Goal: Task Accomplishment & Management: Complete application form

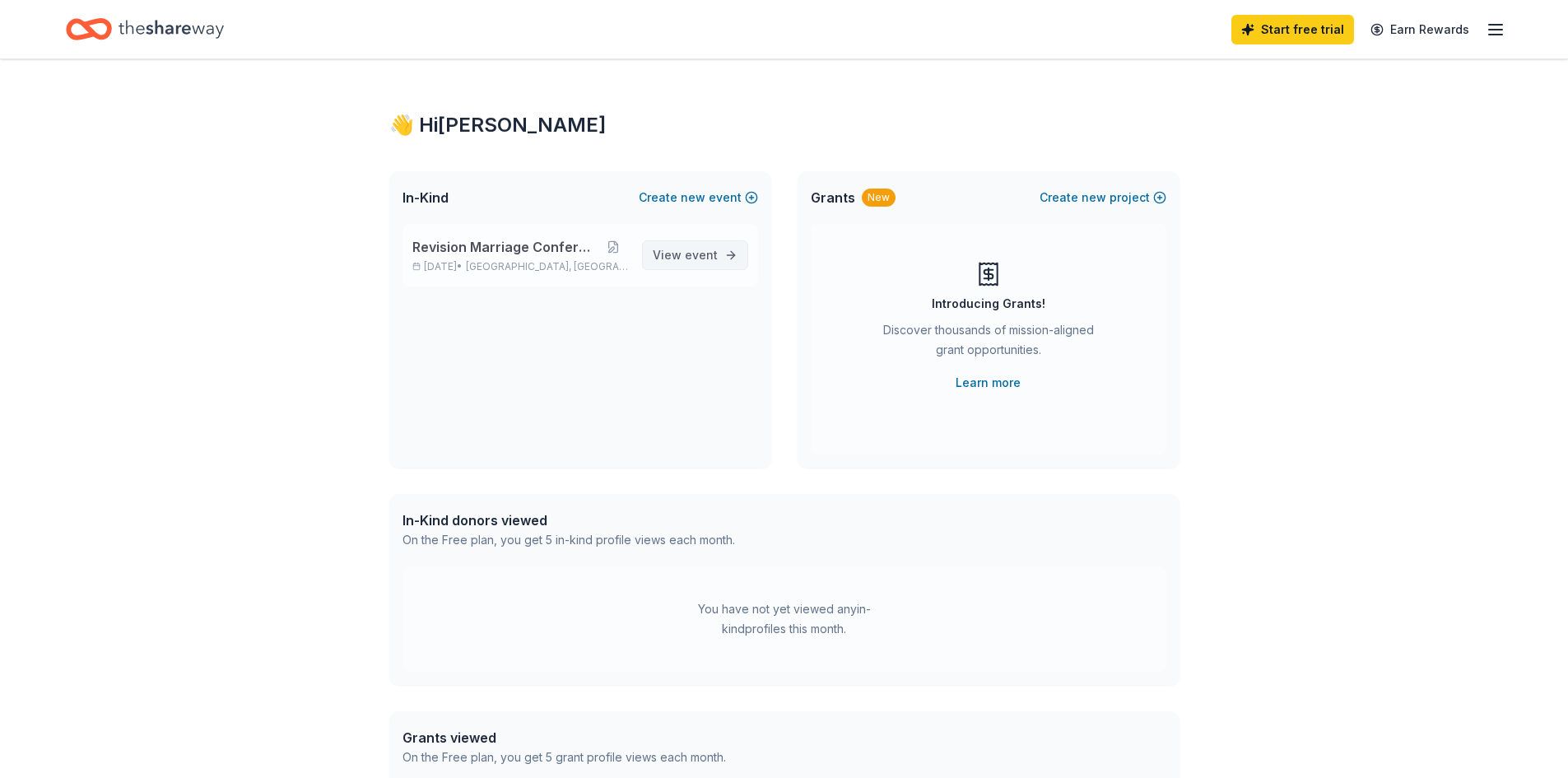
click at [722, 251] on link "View event" at bounding box center [695, 255] width 106 height 30
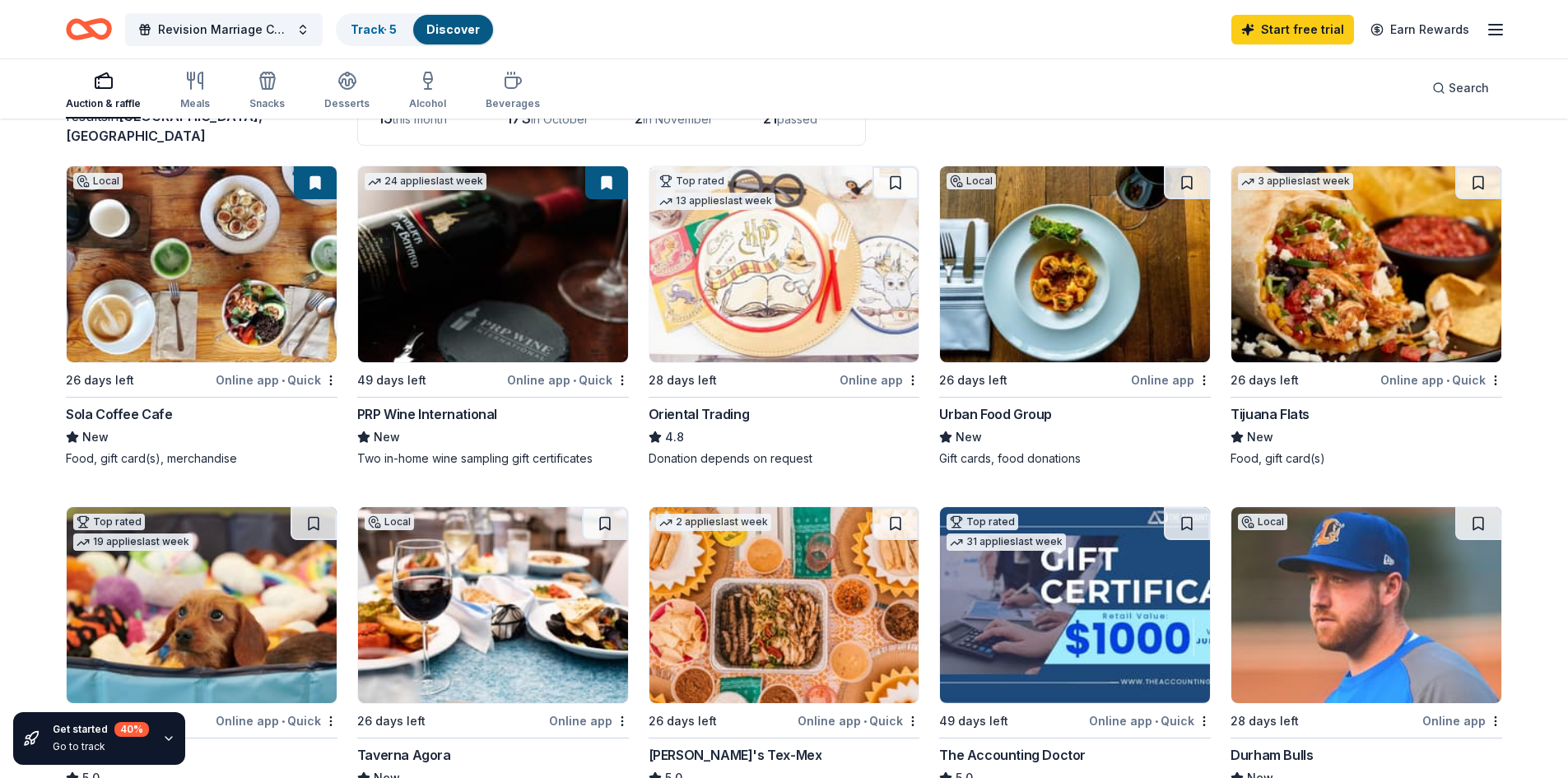
scroll to position [165, 0]
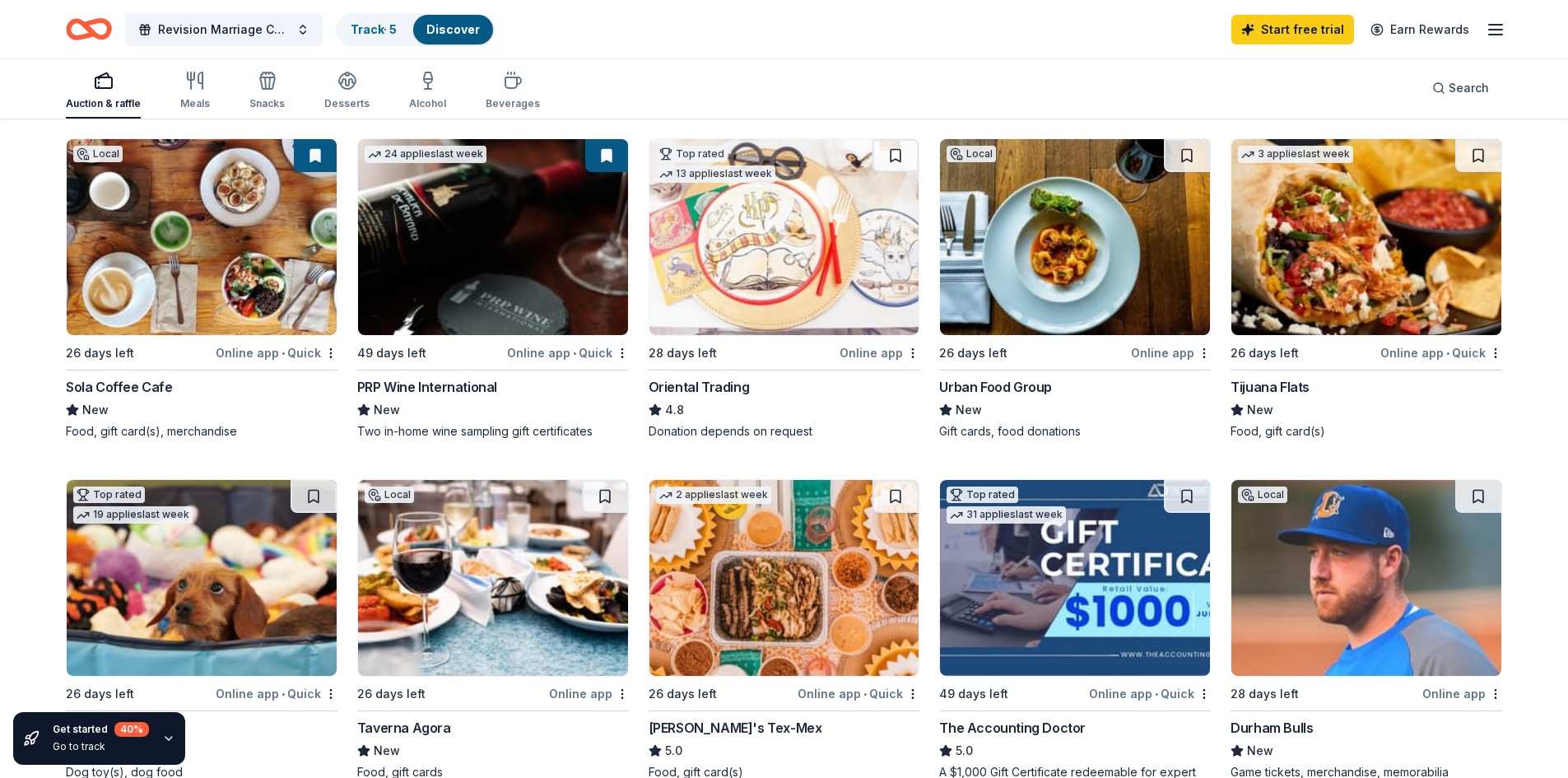
click at [213, 245] on img at bounding box center [202, 237] width 270 height 196
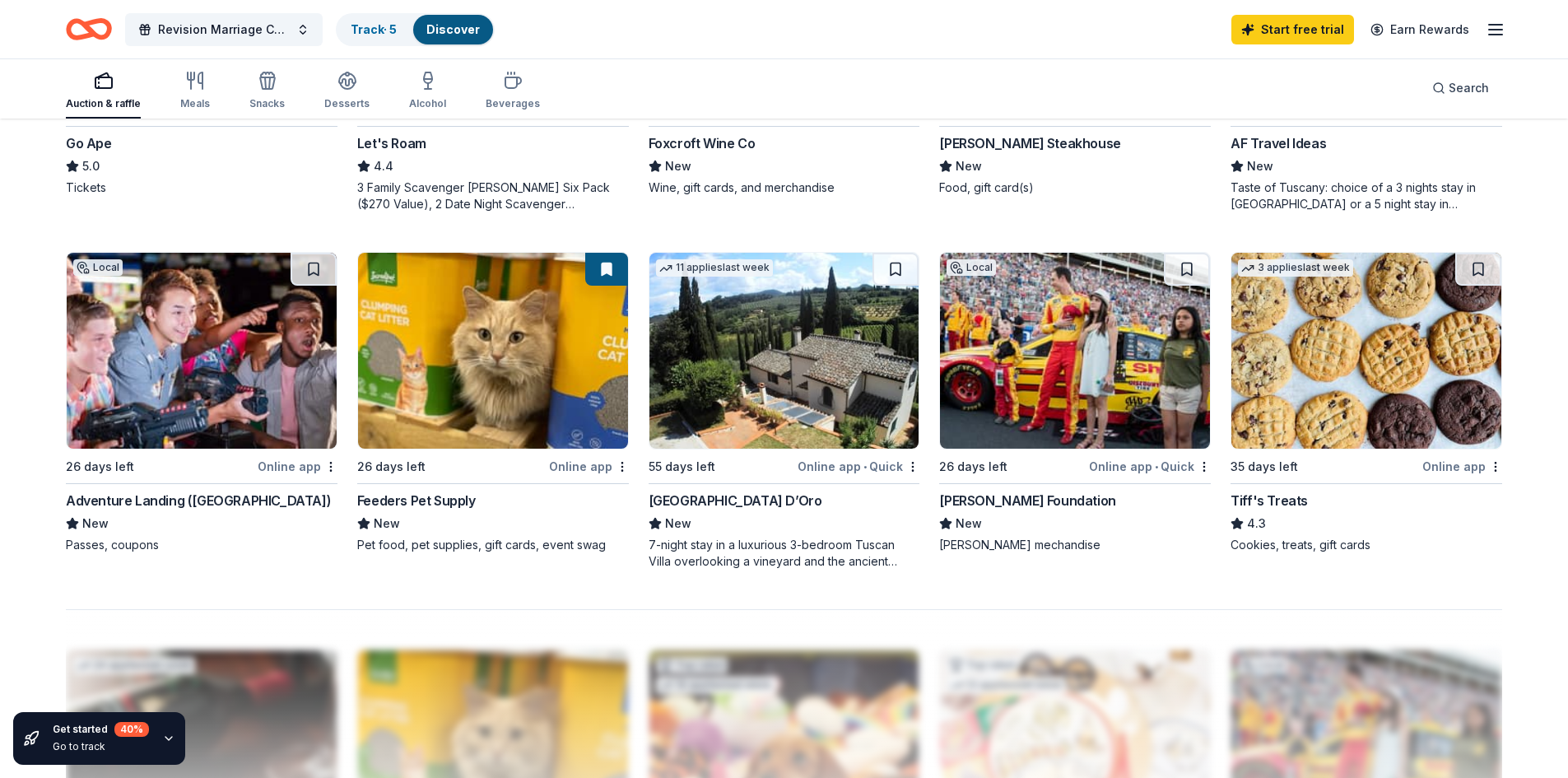
scroll to position [1152, 0]
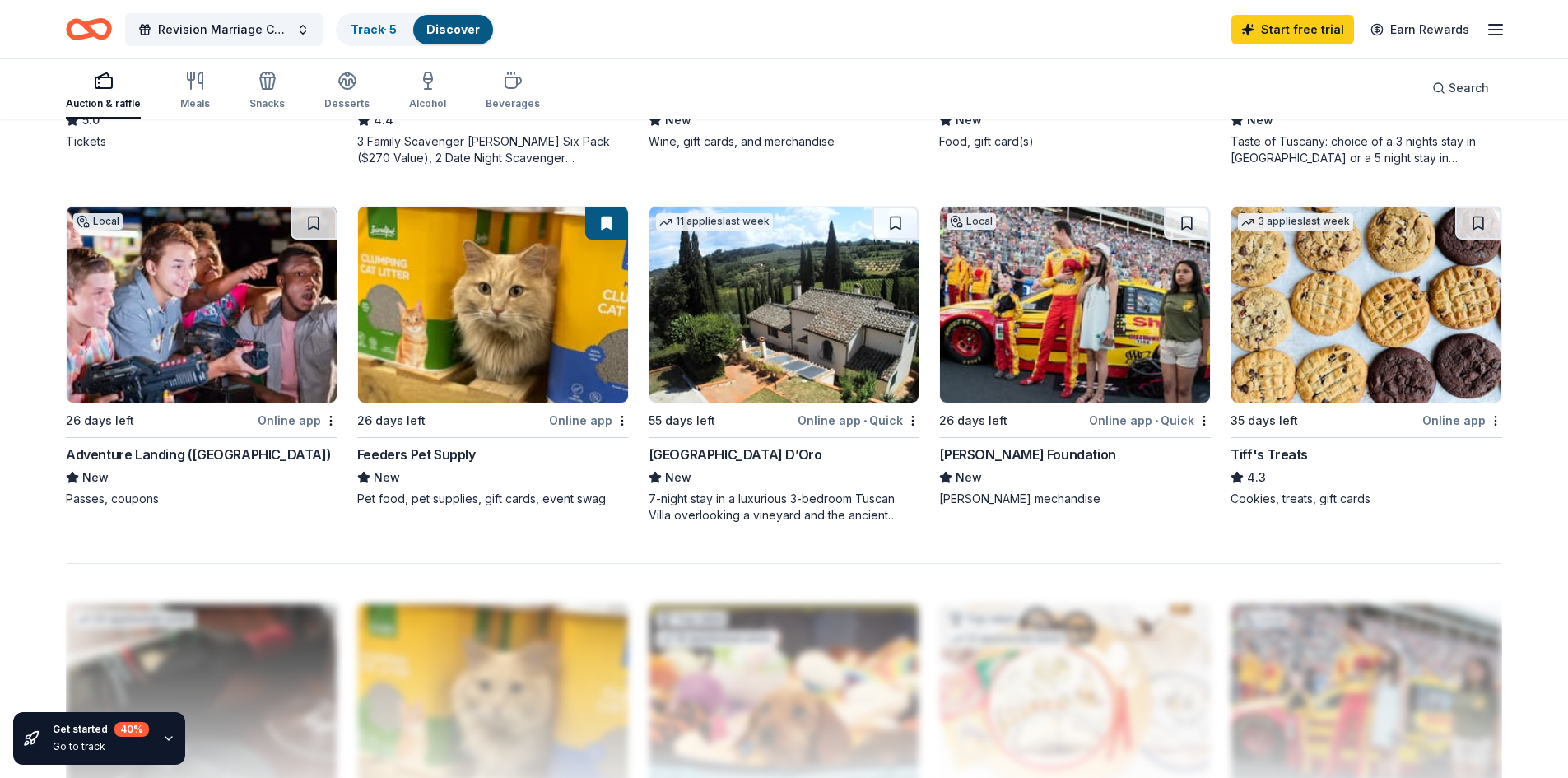
click at [1372, 349] on img at bounding box center [1366, 305] width 270 height 196
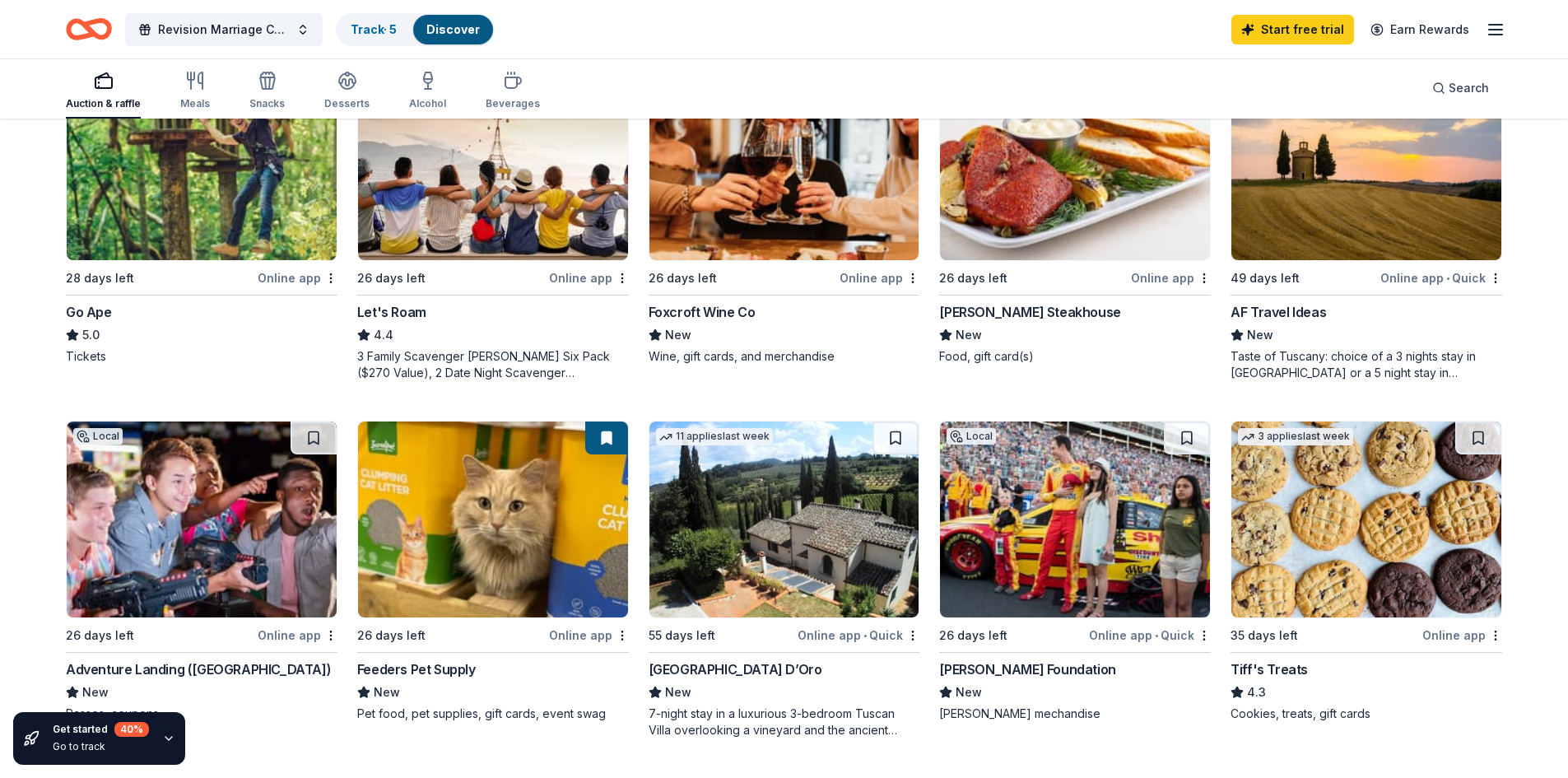
scroll to position [906, 0]
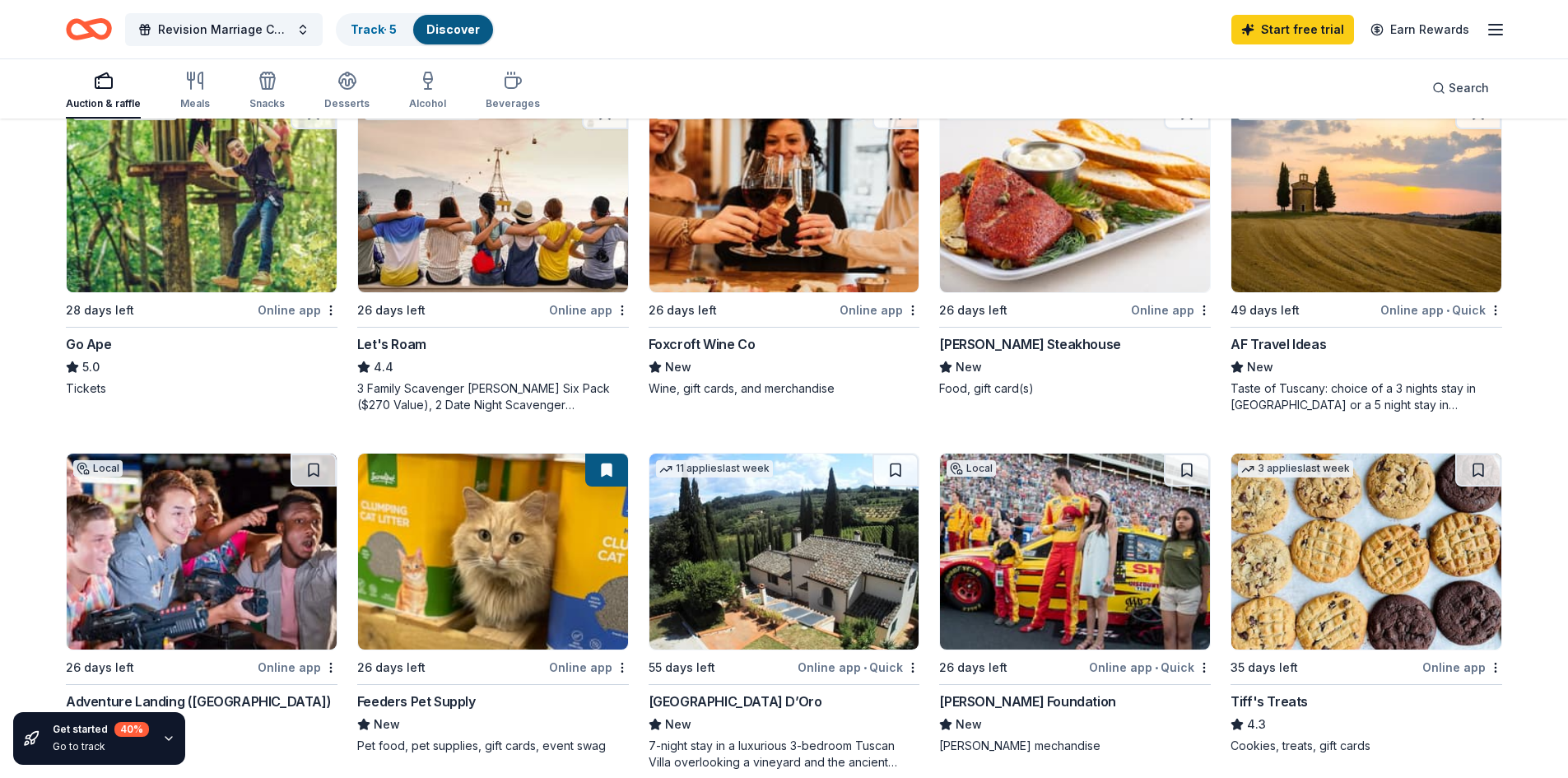
click at [1080, 195] on img at bounding box center [1075, 194] width 270 height 196
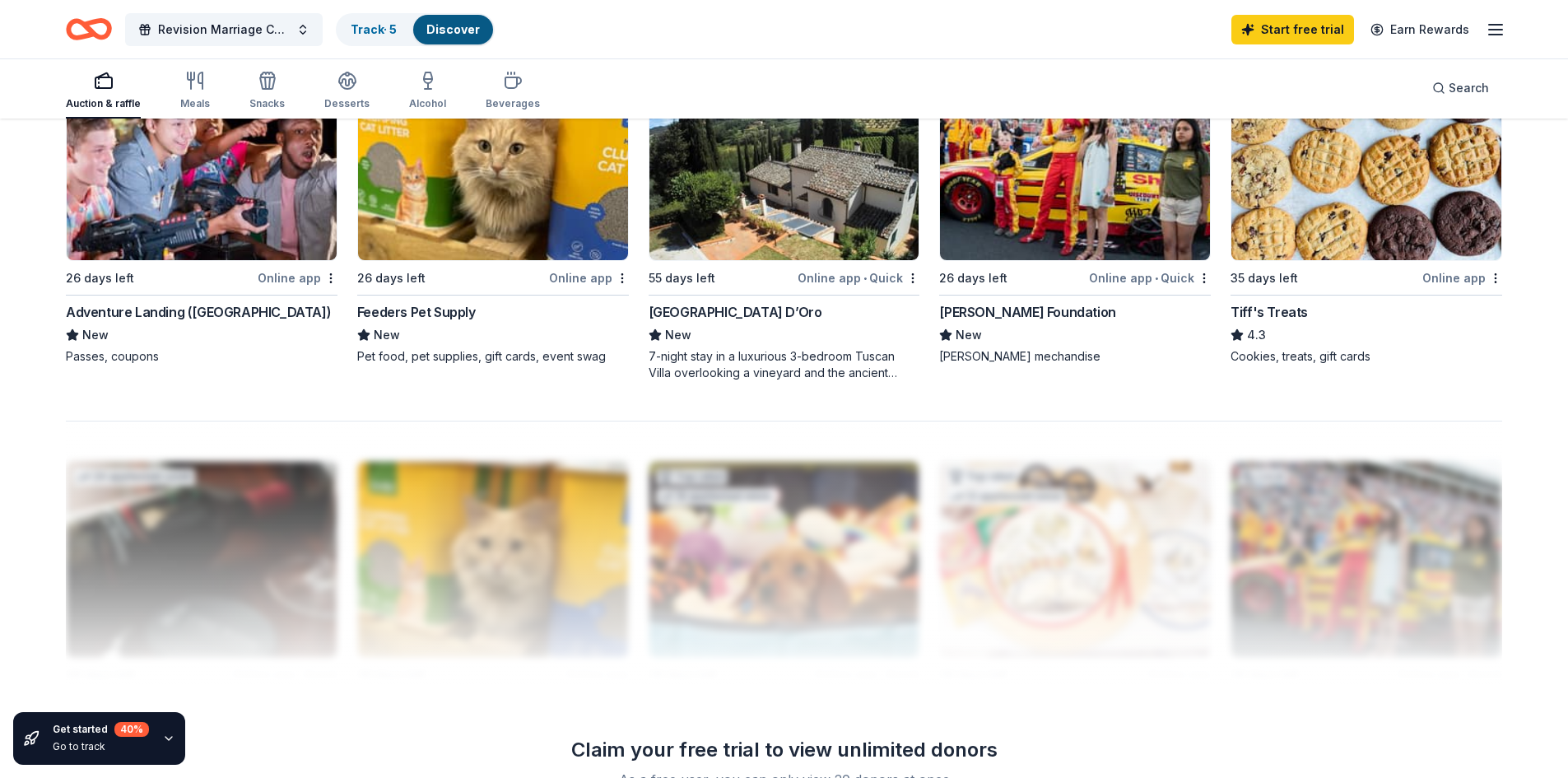
scroll to position [1235, 0]
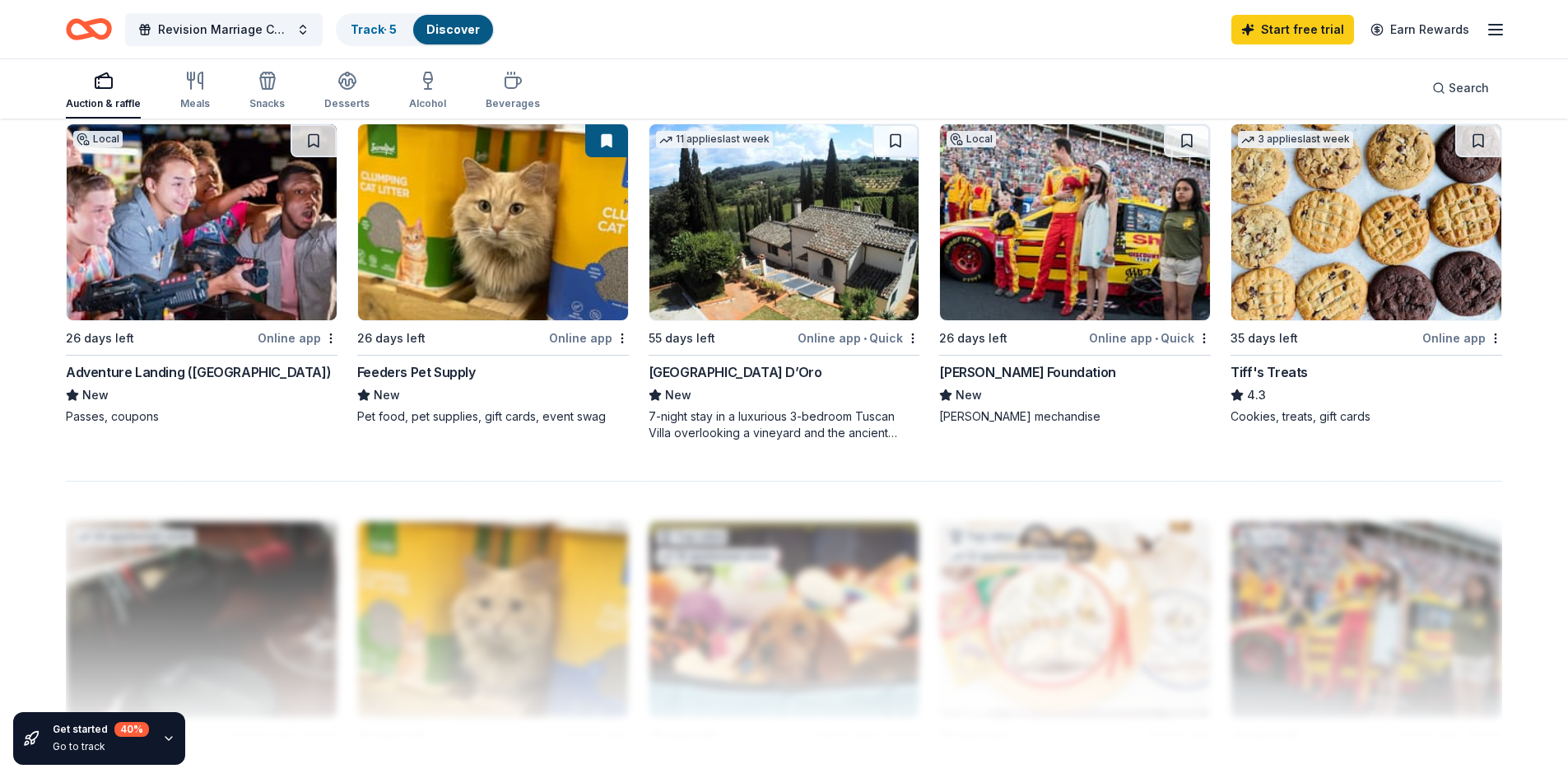
click at [234, 242] on img at bounding box center [202, 223] width 270 height 196
click at [839, 260] on img at bounding box center [784, 223] width 270 height 196
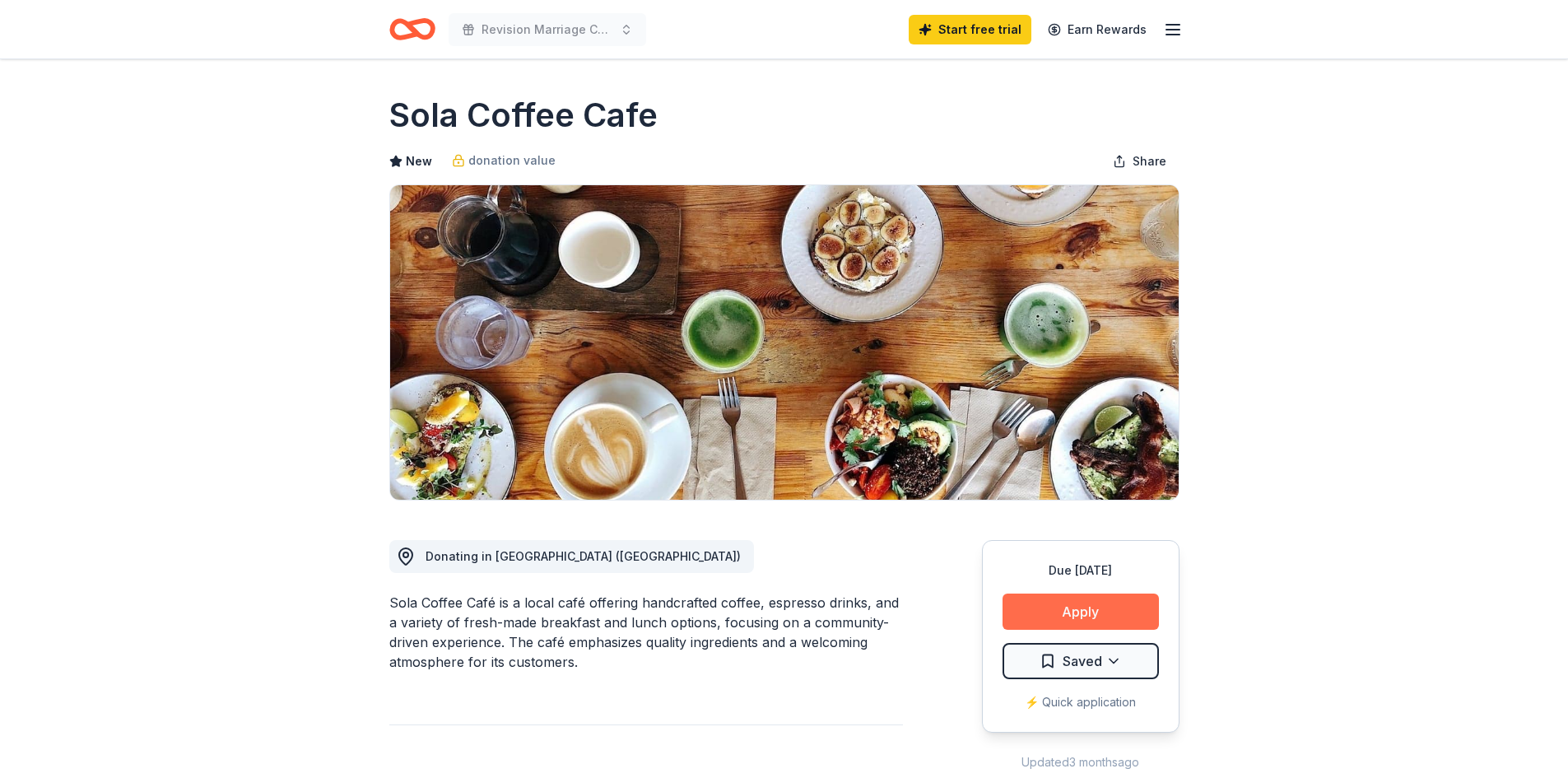
click at [1099, 612] on button "Apply" at bounding box center [1080, 612] width 157 height 36
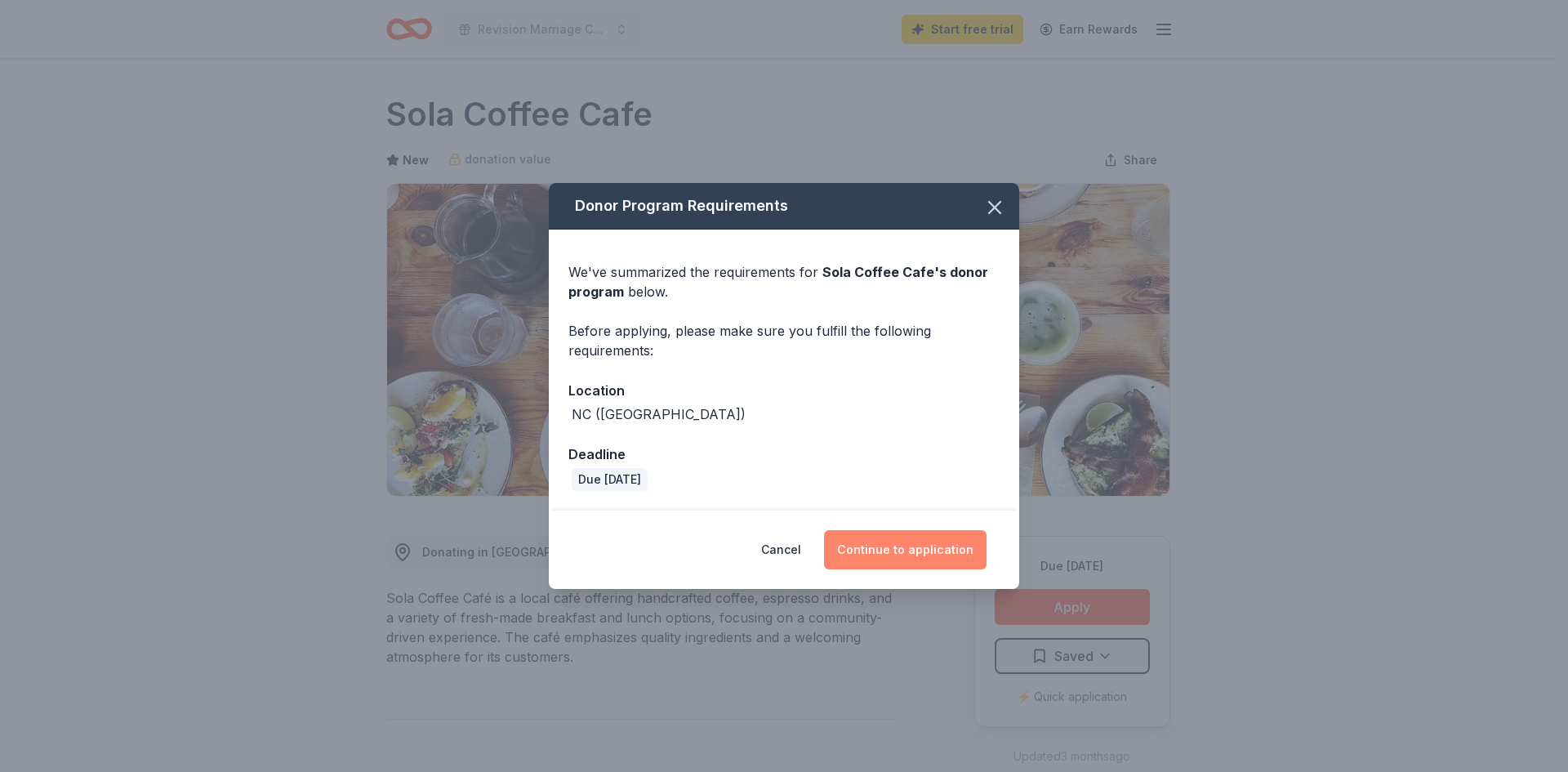
click at [901, 554] on button "Continue to application" at bounding box center [905, 550] width 163 height 39
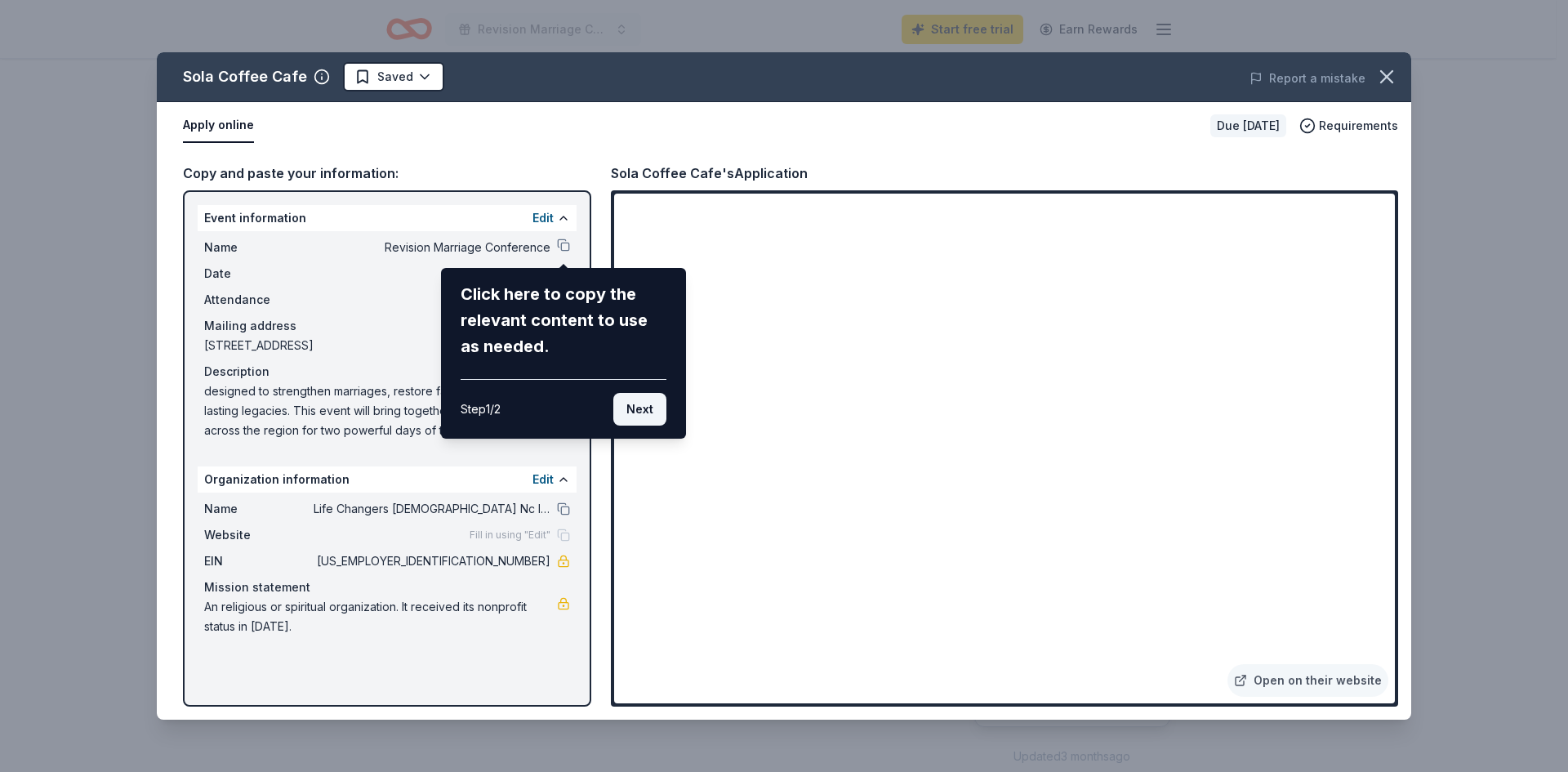
click at [649, 406] on button "Next" at bounding box center [640, 409] width 53 height 33
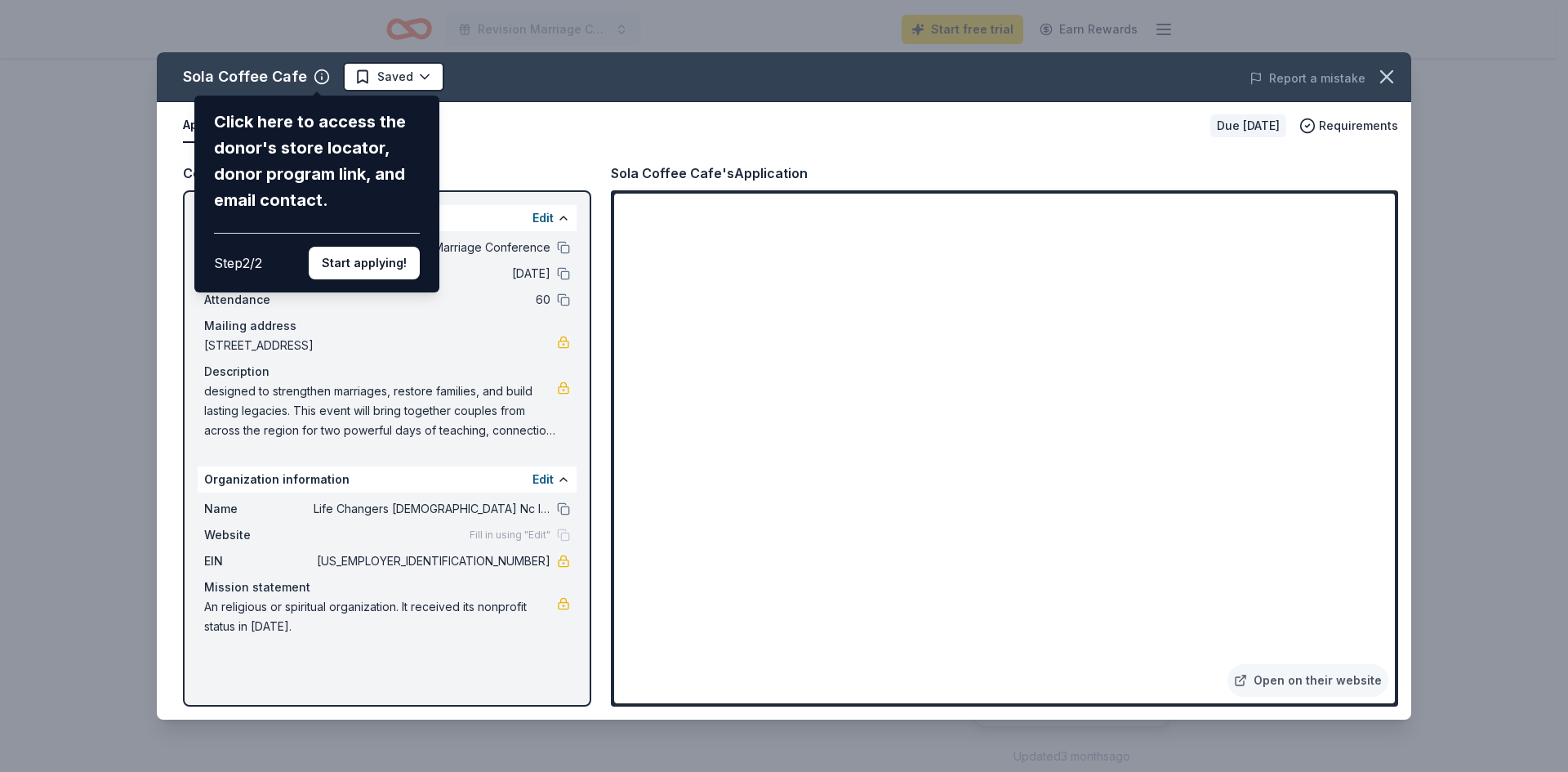
click at [353, 251] on button "Start applying!" at bounding box center [365, 263] width 111 height 33
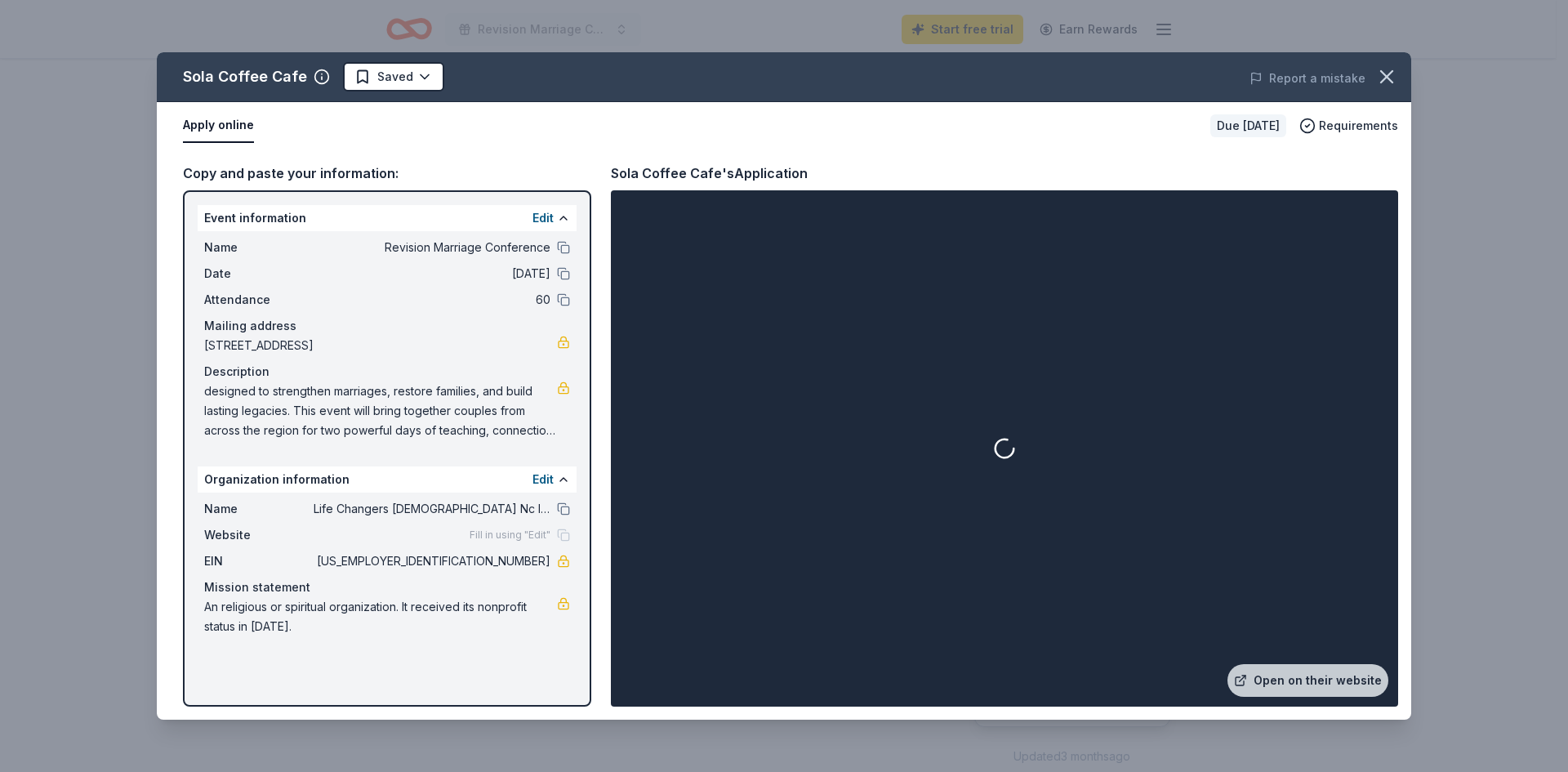
drag, startPoint x: 931, startPoint y: 533, endPoint x: 918, endPoint y: 525, distance: 15.3
click at [918, 527] on div at bounding box center [1004, 448] width 781 height 509
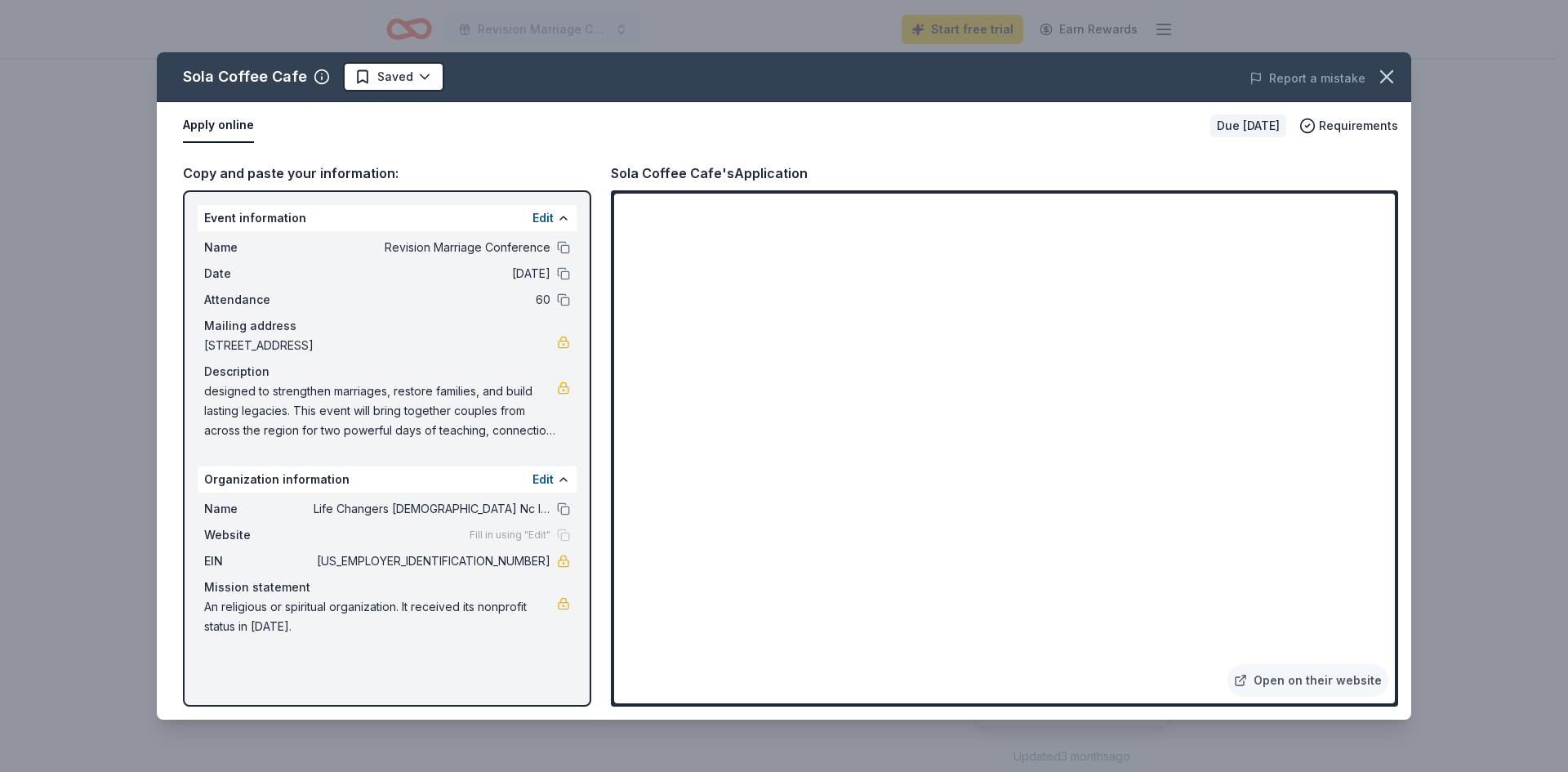
click at [240, 379] on div "Description" at bounding box center [387, 371] width 366 height 20
drag, startPoint x: 496, startPoint y: 436, endPoint x: 208, endPoint y: 398, distance: 290.5
click at [208, 398] on span "designed to strengthen marriages, restore families, and build lasting legacies.…" at bounding box center [380, 411] width 353 height 59
click at [218, 393] on span "designed to strengthen marriages, restore families, and build lasting legacies.…" at bounding box center [380, 411] width 353 height 59
click at [220, 393] on span "designed to strengthen marriages, restore families, and build lasting legacies.…" at bounding box center [380, 411] width 353 height 59
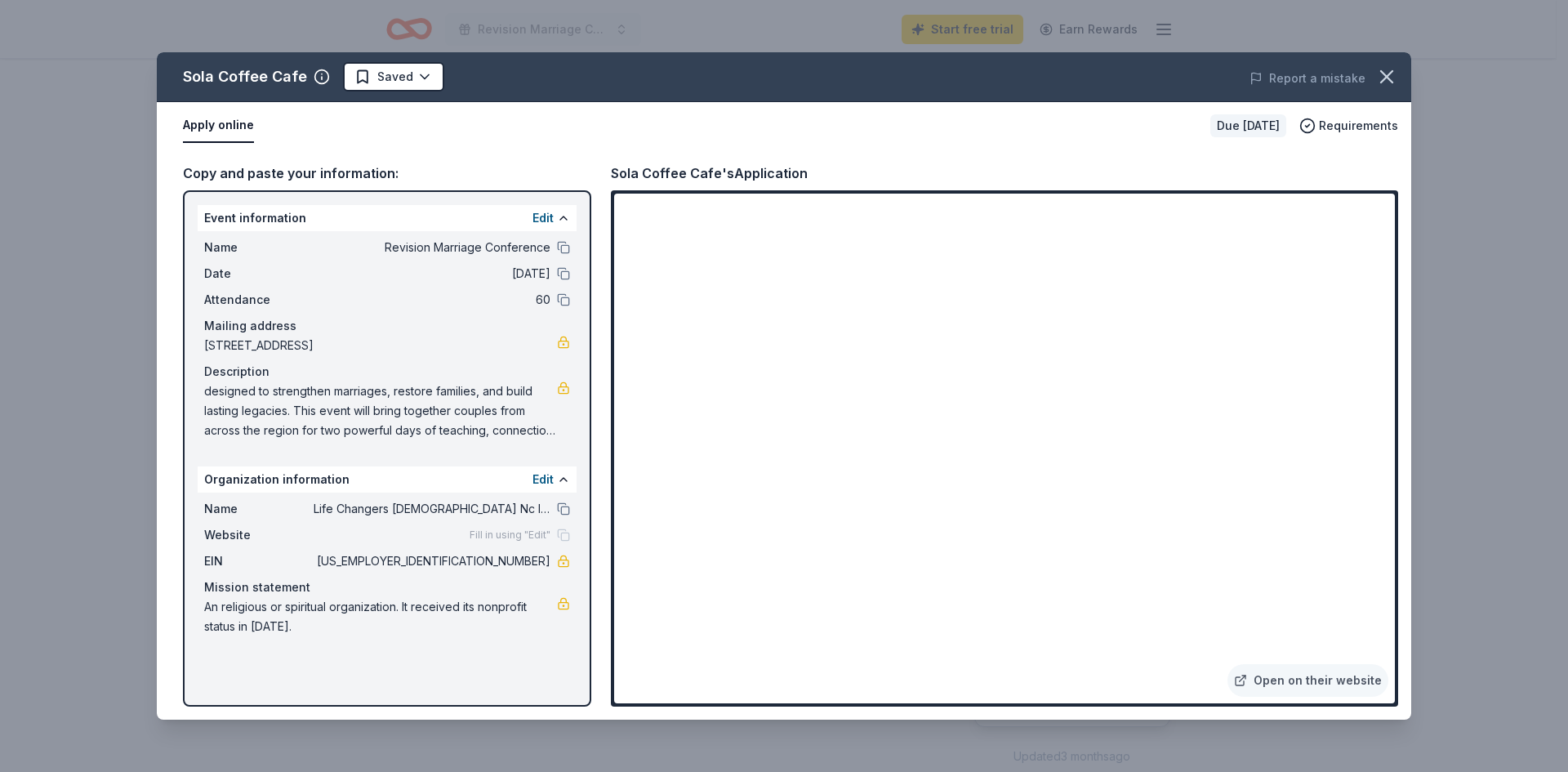
click at [213, 388] on span "designed to strengthen marriages, restore families, and build lasting legacies.…" at bounding box center [380, 411] width 353 height 59
click at [1394, 76] on icon "button" at bounding box center [1387, 77] width 23 height 23
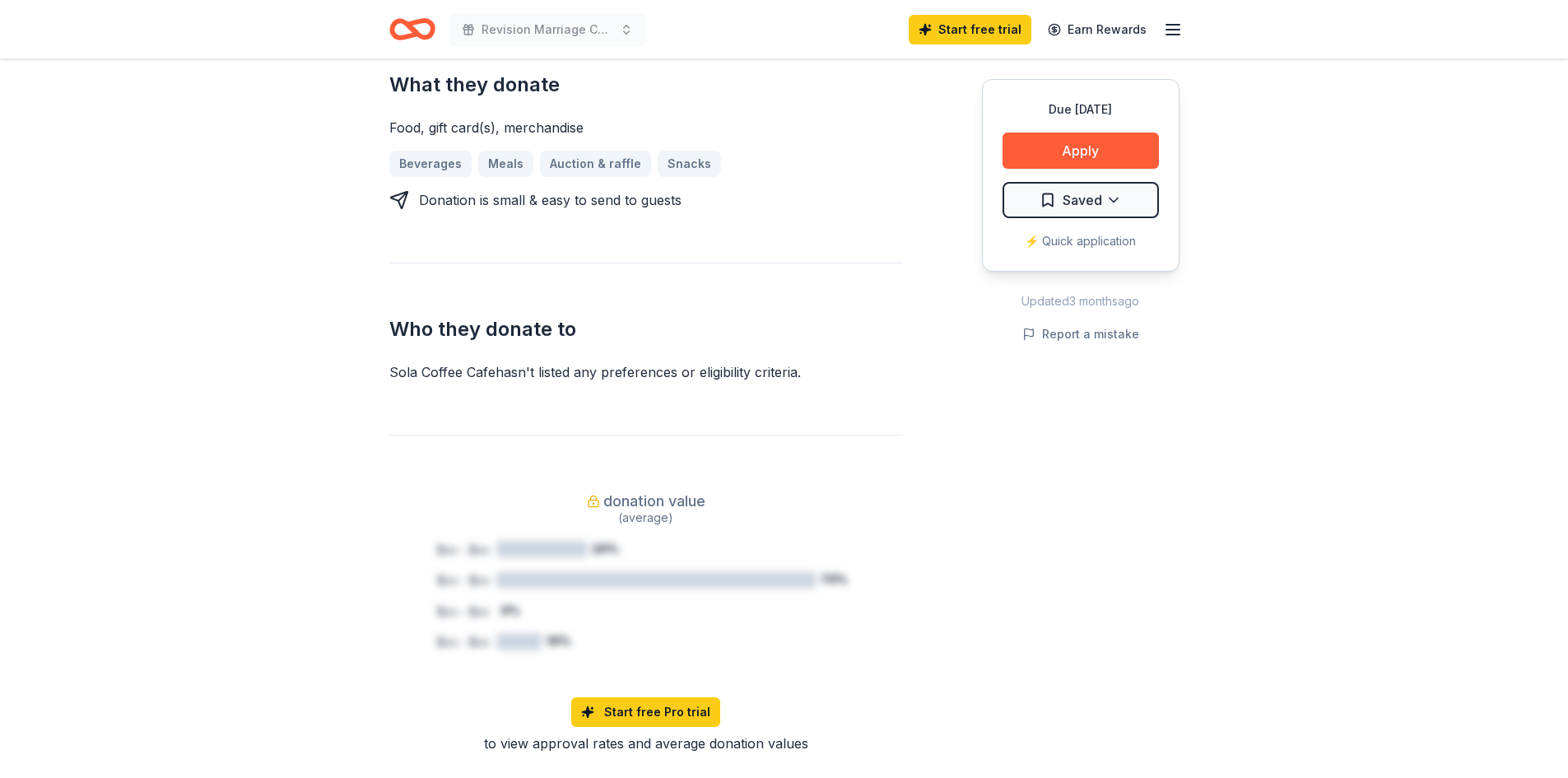
scroll to position [823, 0]
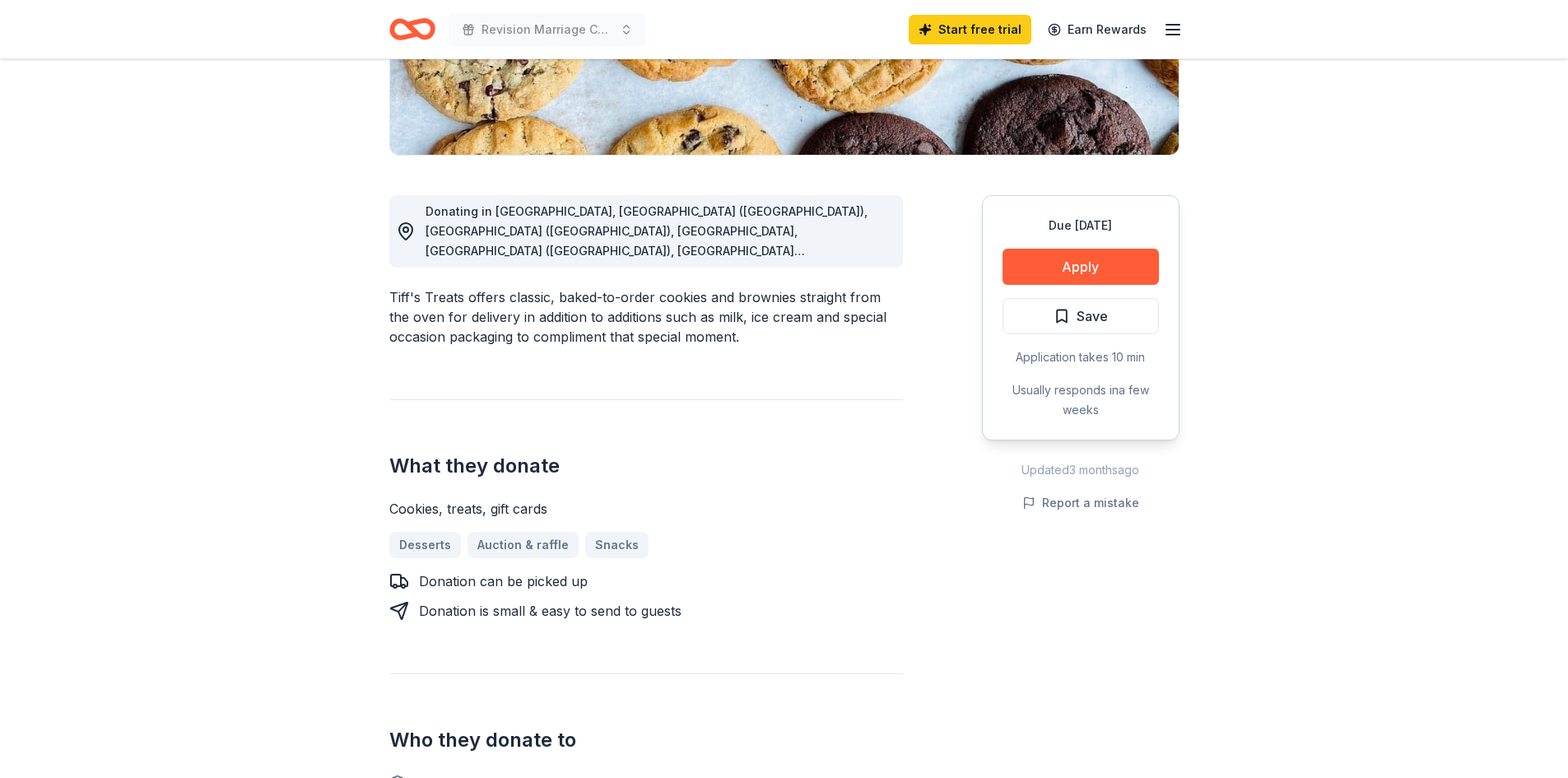
scroll to position [494, 0]
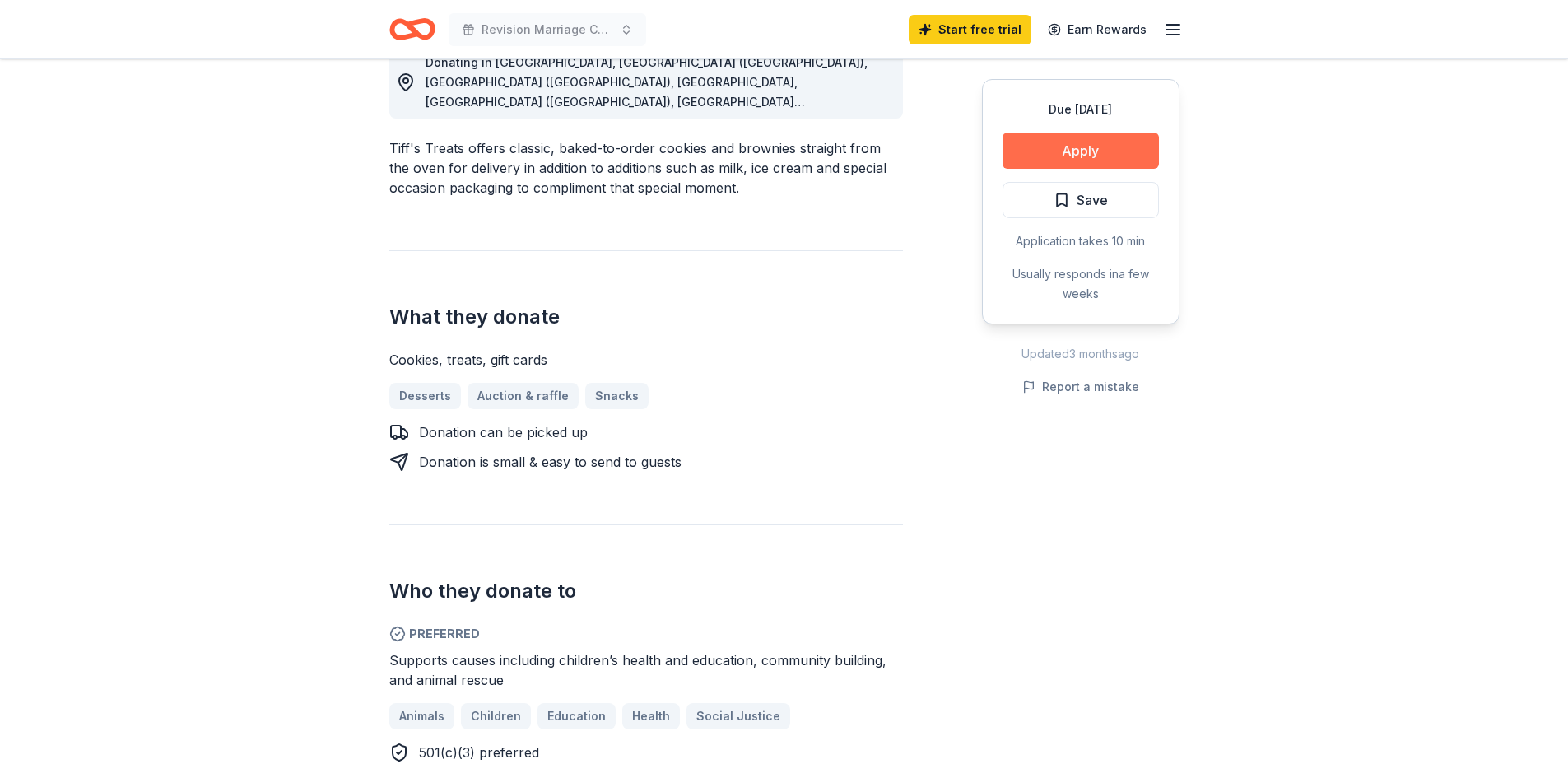
click at [1071, 160] on button "Apply" at bounding box center [1080, 151] width 157 height 36
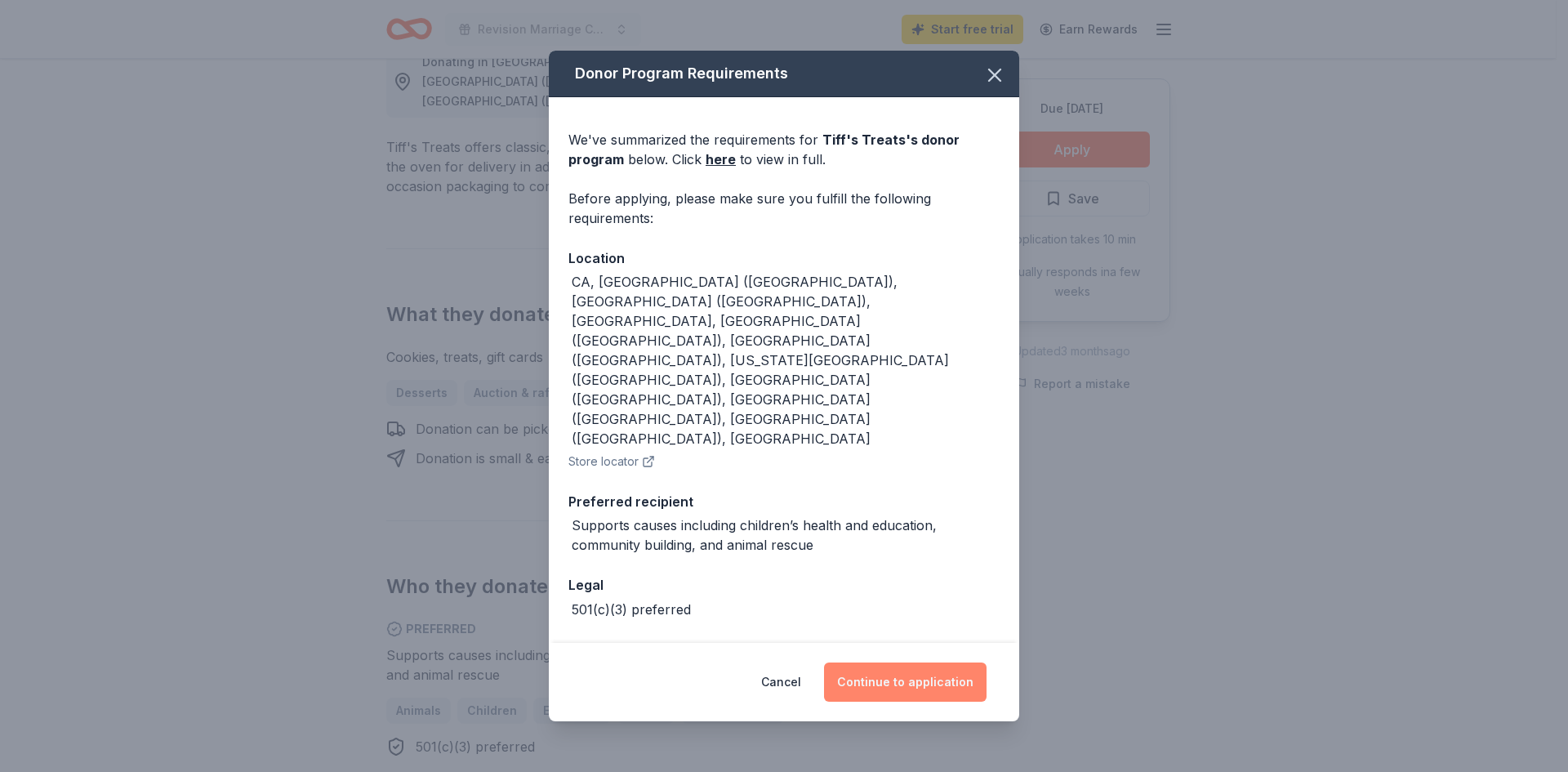
click at [869, 662] on button "Continue to application" at bounding box center [905, 682] width 163 height 39
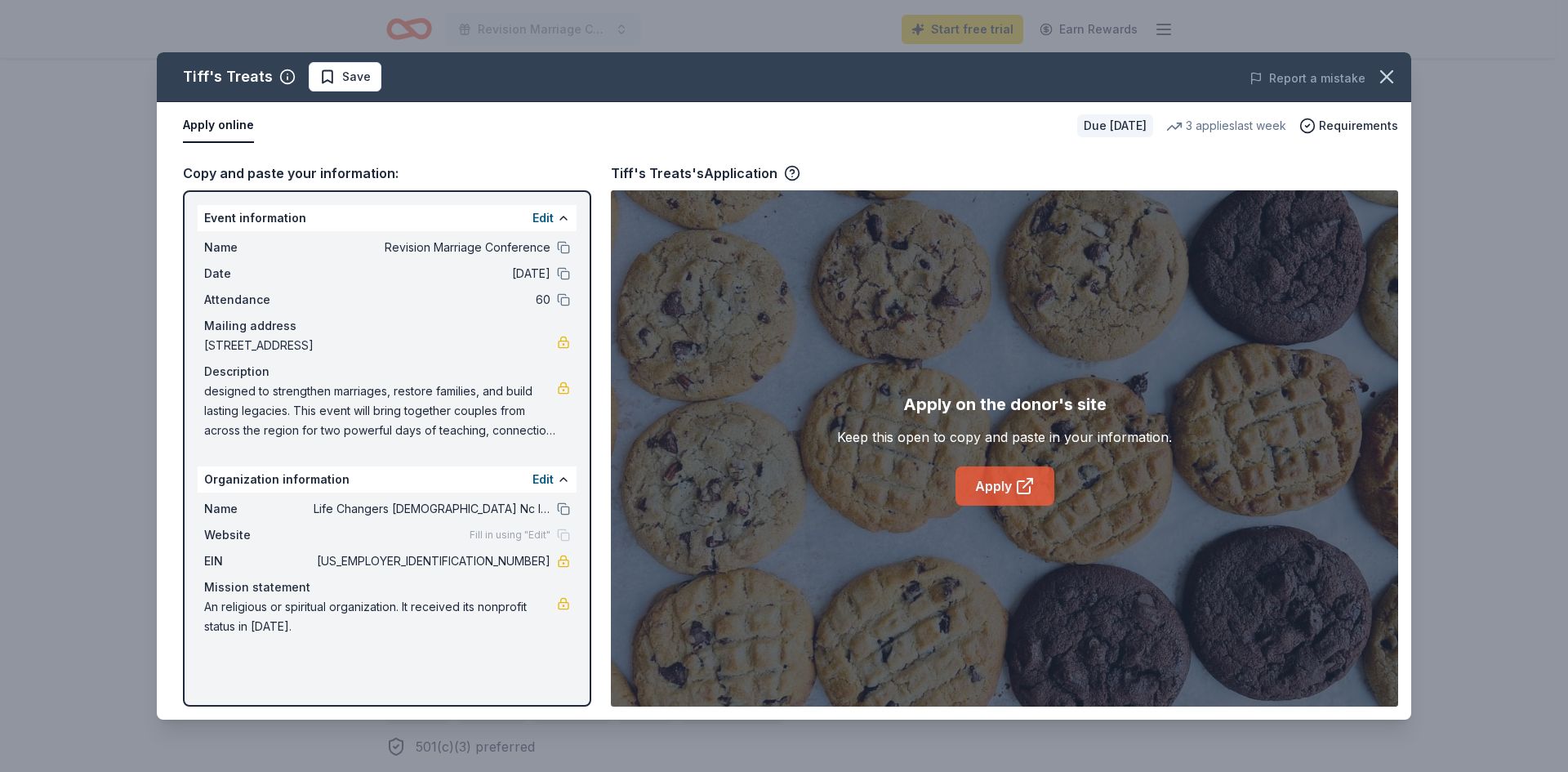
click at [992, 485] on link "Apply" at bounding box center [1004, 486] width 99 height 39
click at [1395, 73] on icon "button" at bounding box center [1387, 77] width 23 height 23
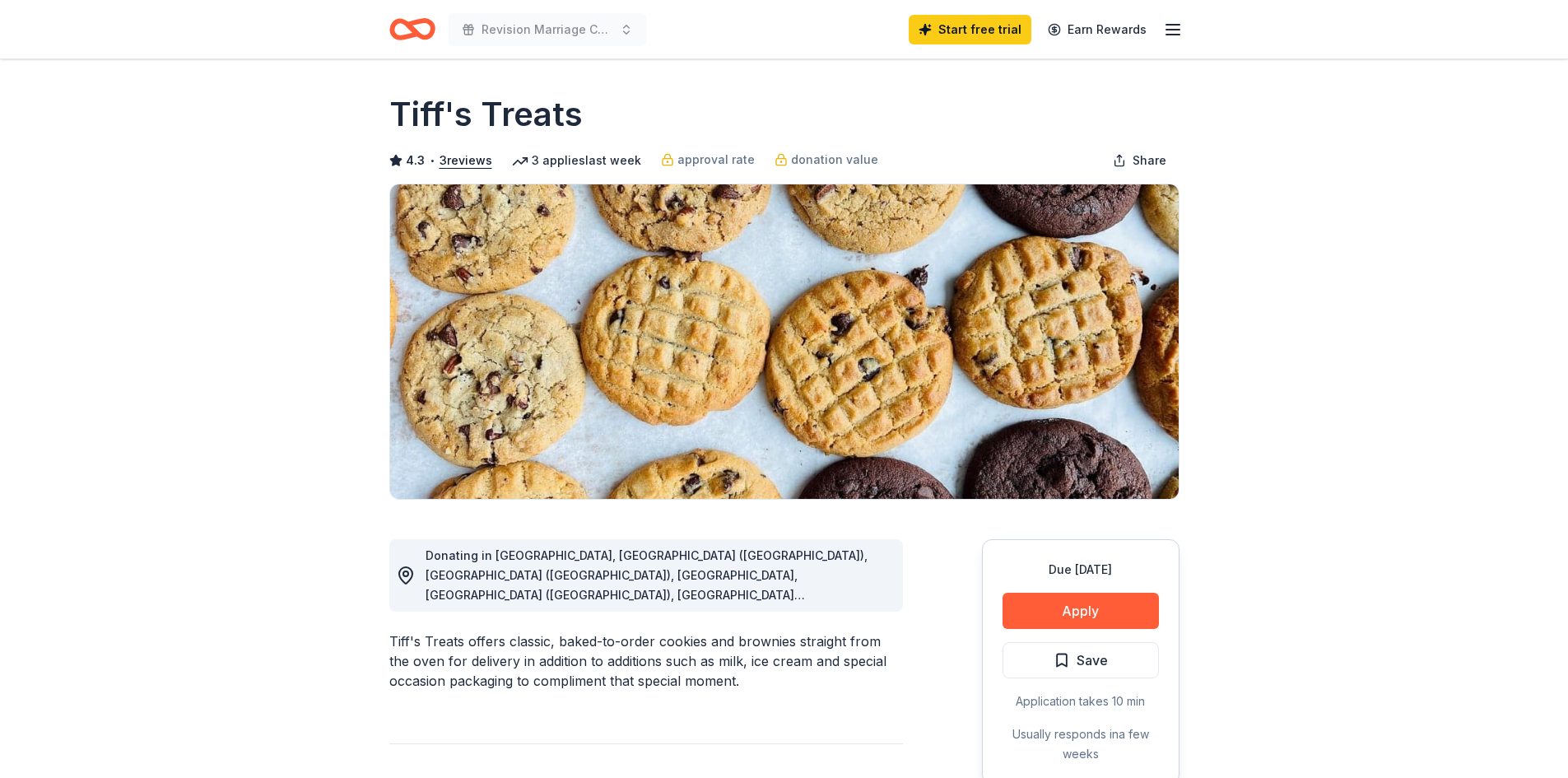
scroll to position [0, 0]
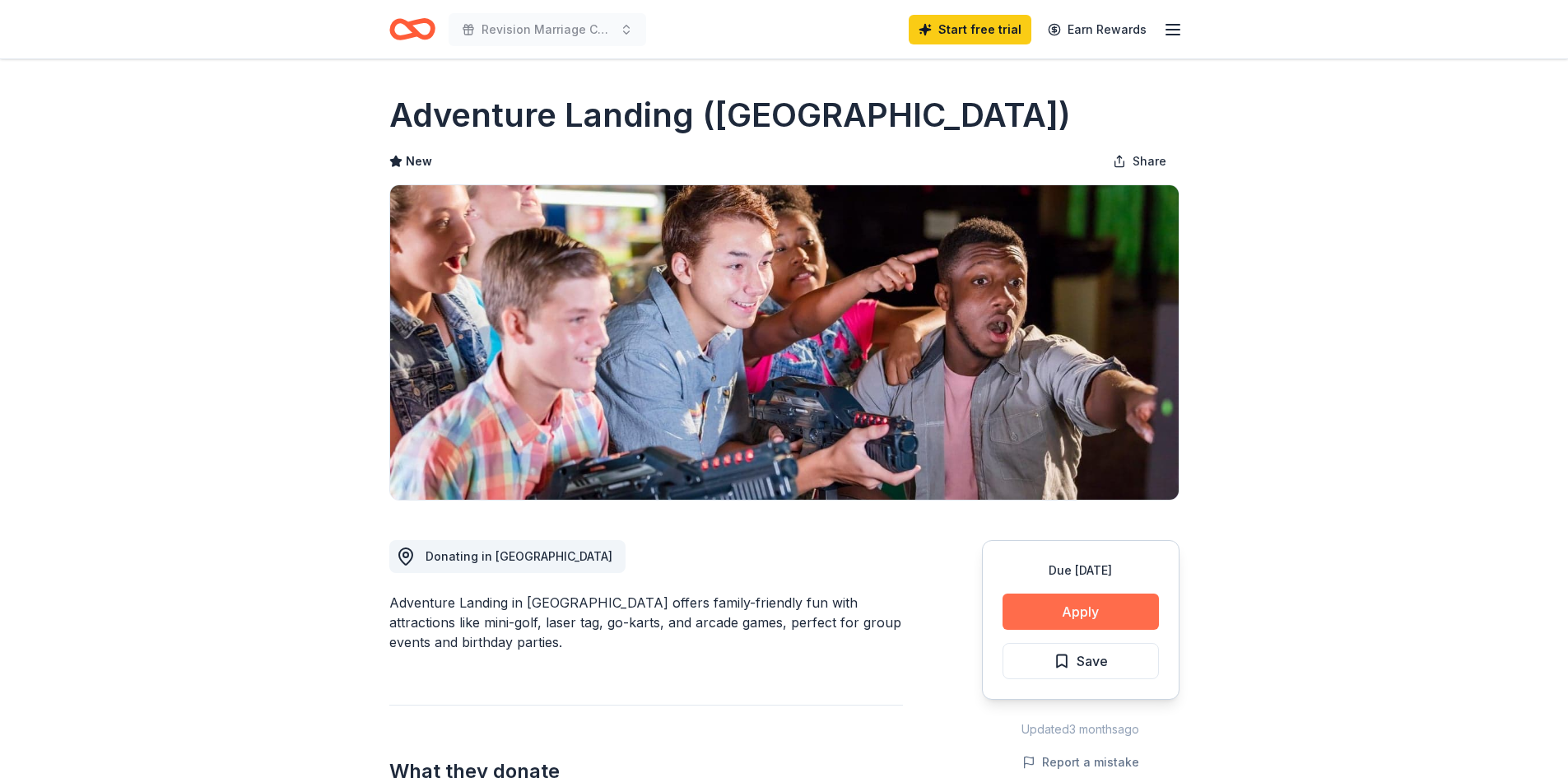
click at [1077, 608] on button "Apply" at bounding box center [1080, 612] width 157 height 36
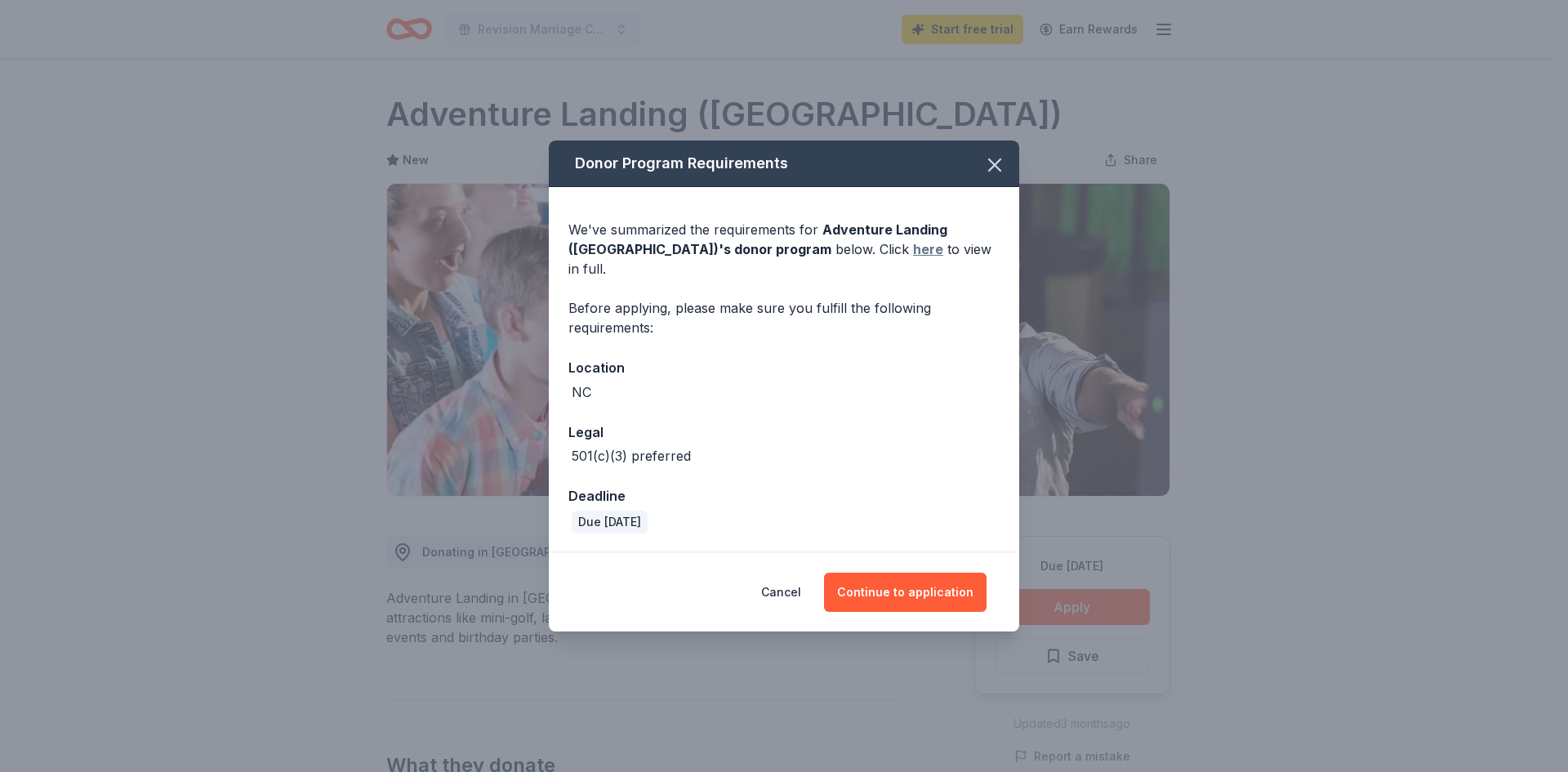
click at [914, 258] on link "here" at bounding box center [928, 249] width 30 height 20
click at [920, 575] on button "Continue to application" at bounding box center [905, 592] width 163 height 39
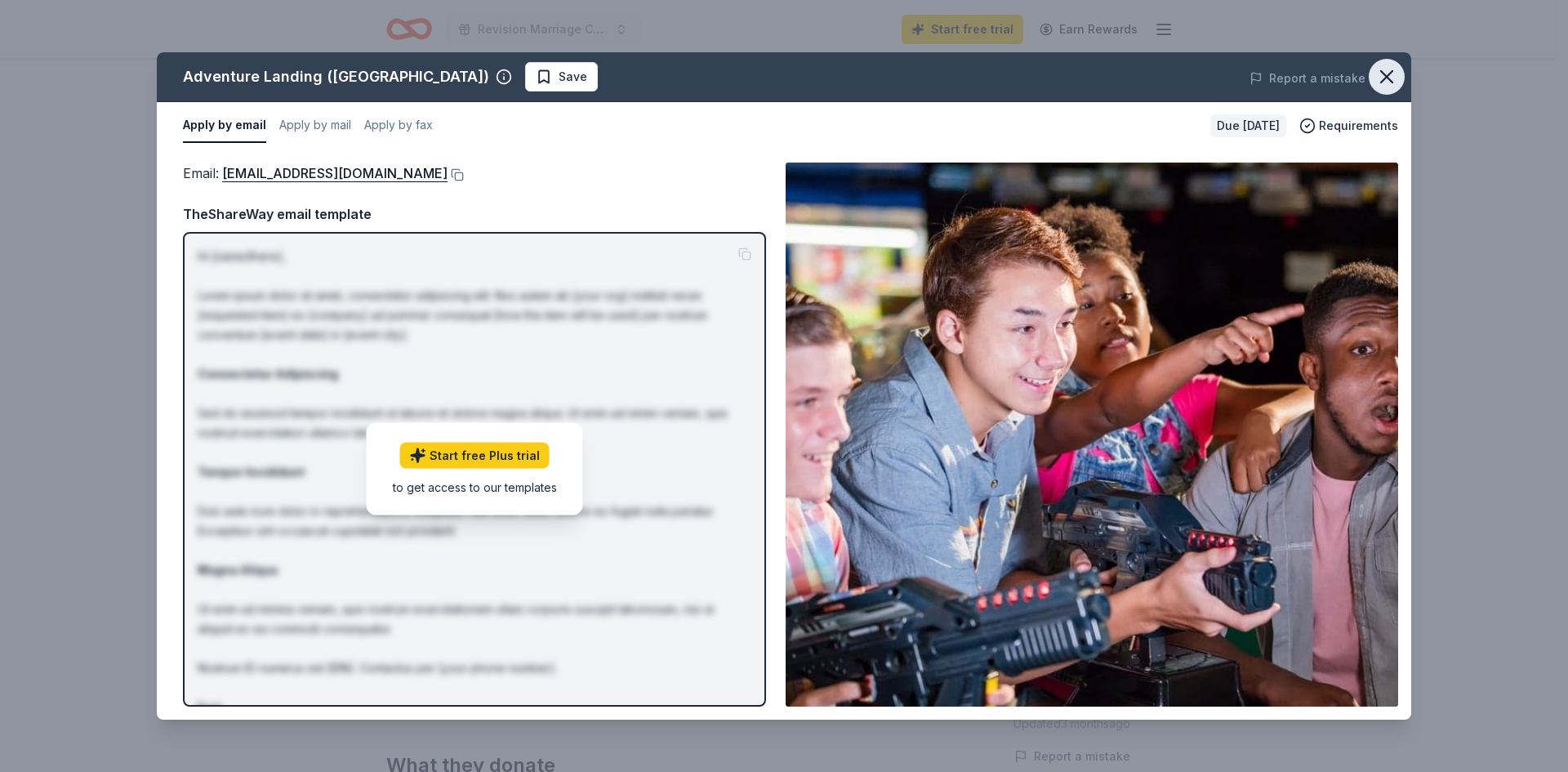
click at [1390, 74] on icon "button" at bounding box center [1387, 77] width 11 height 11
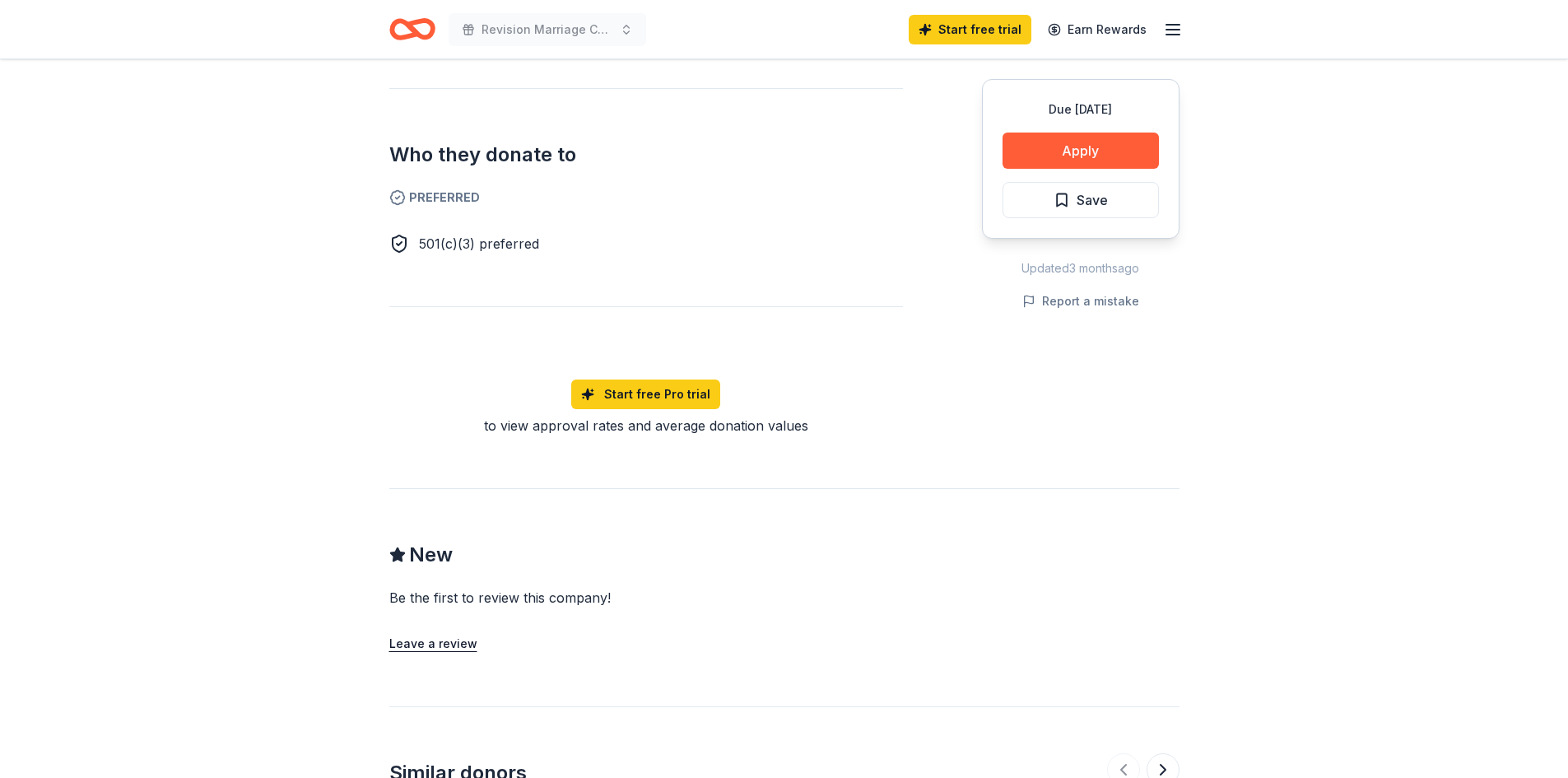
scroll to position [360, 0]
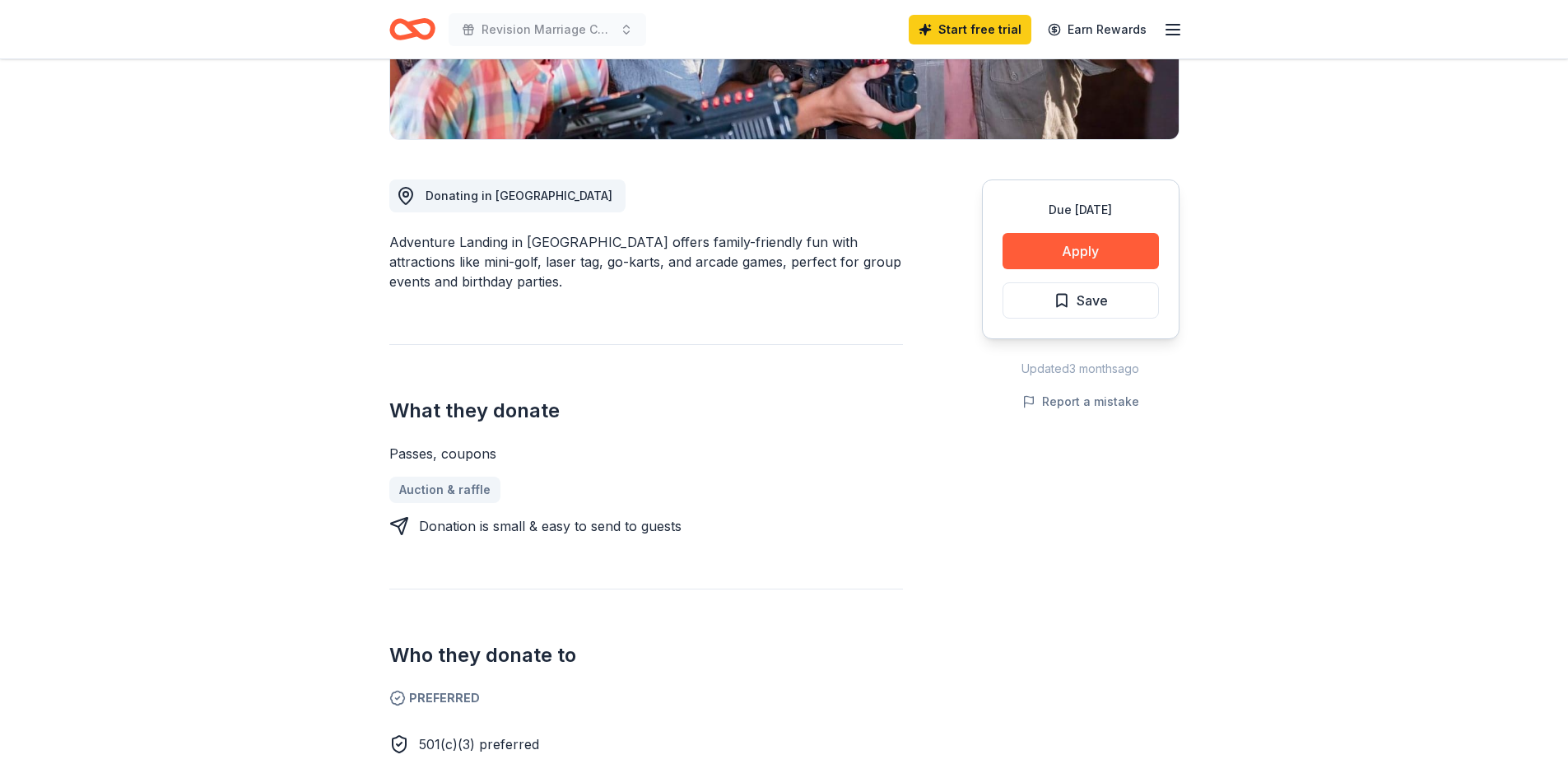
click at [391, 31] on icon "Home" at bounding box center [404, 29] width 26 height 16
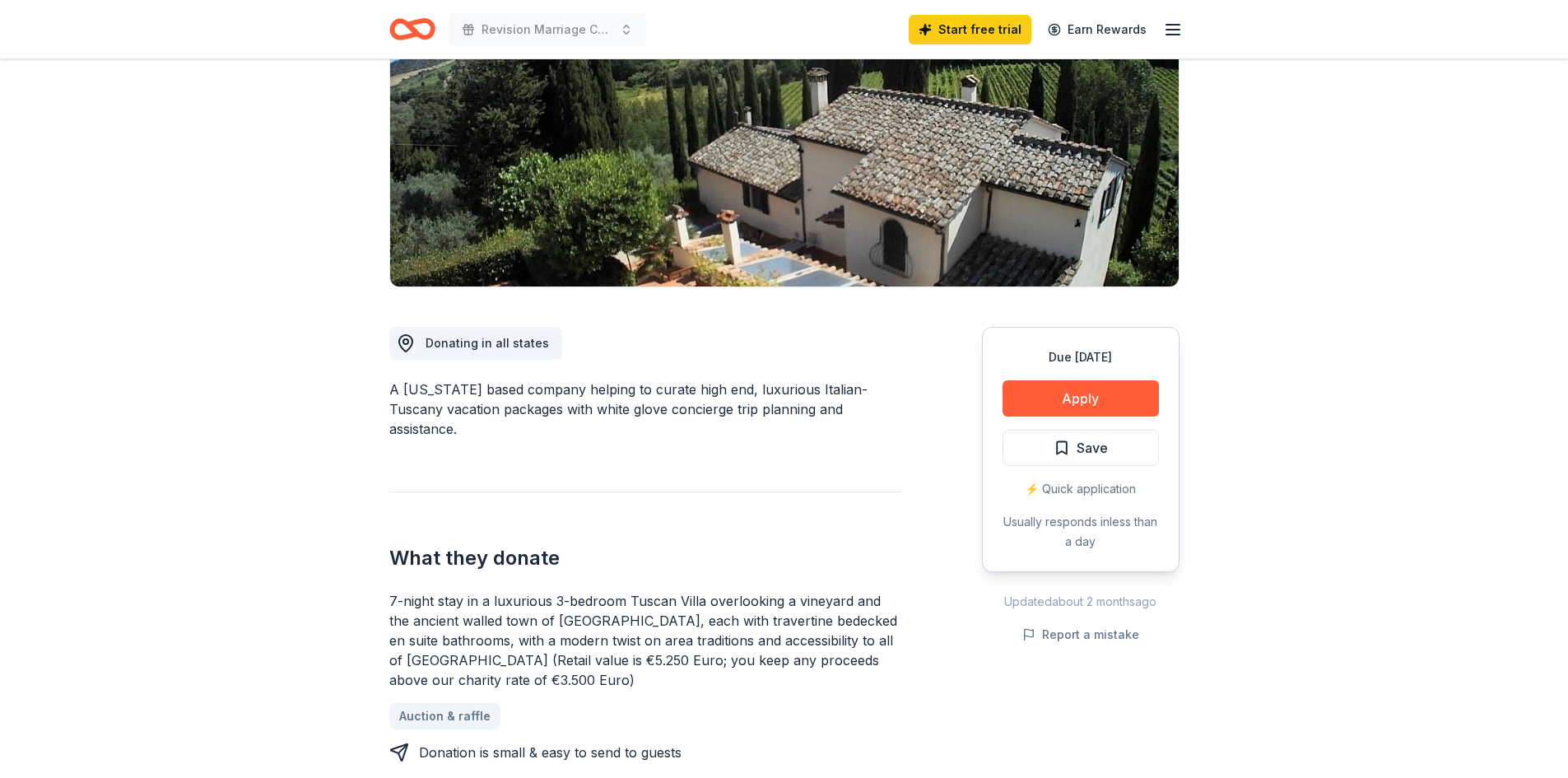
scroll to position [247, 0]
